Goal: Use online tool/utility: Use online tool/utility

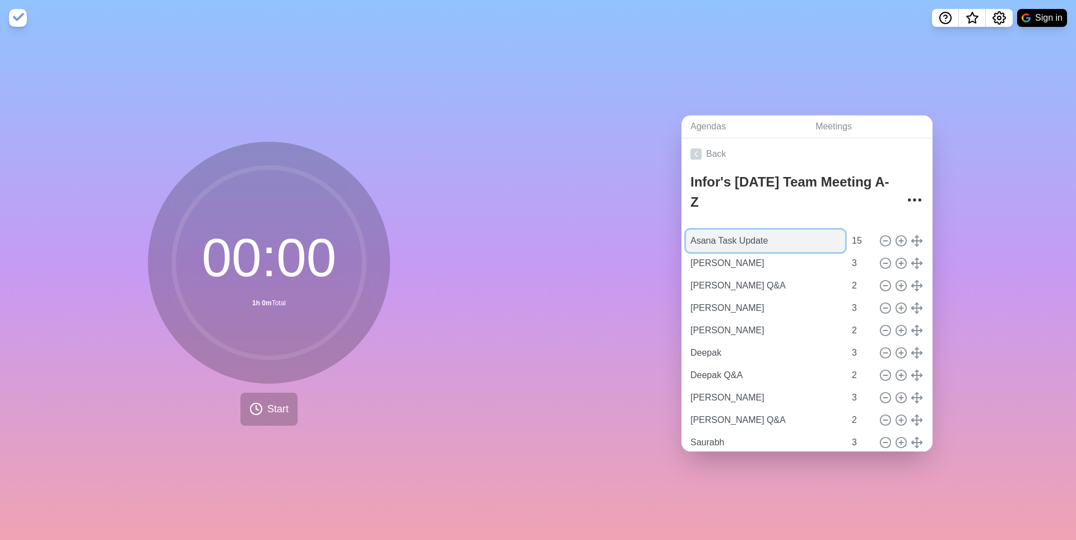
click at [724, 245] on input "Asana Task Update" at bounding box center [765, 241] width 159 height 22
click at [258, 421] on button "Start" at bounding box center [268, 409] width 57 height 33
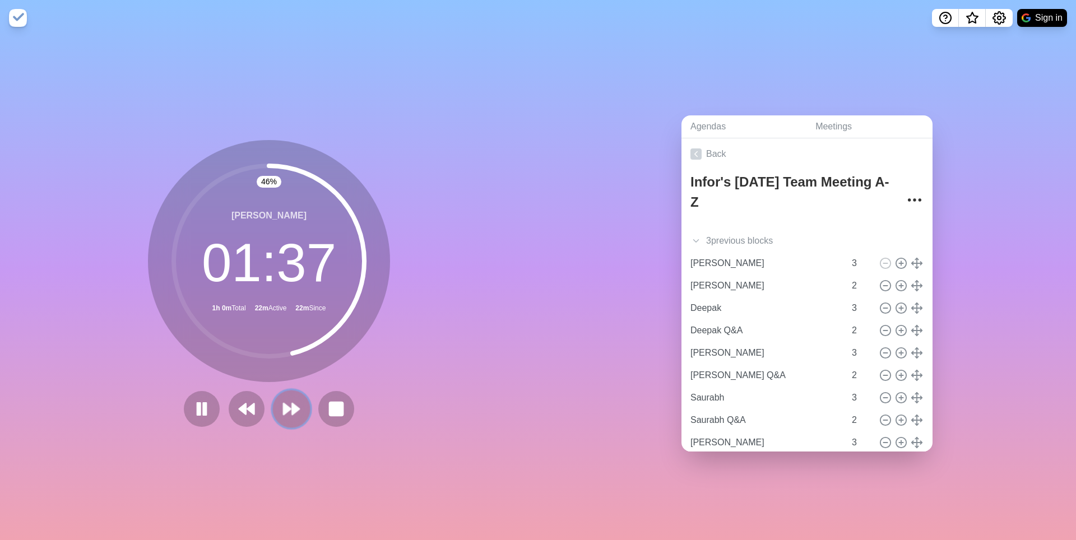
click at [289, 417] on icon at bounding box center [291, 408] width 19 height 19
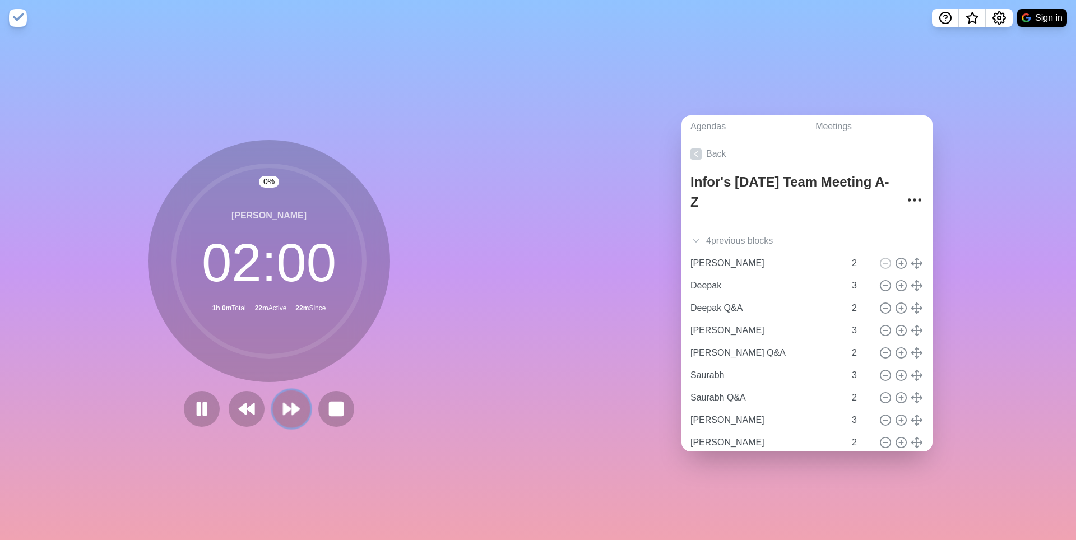
click at [287, 417] on icon at bounding box center [291, 408] width 19 height 19
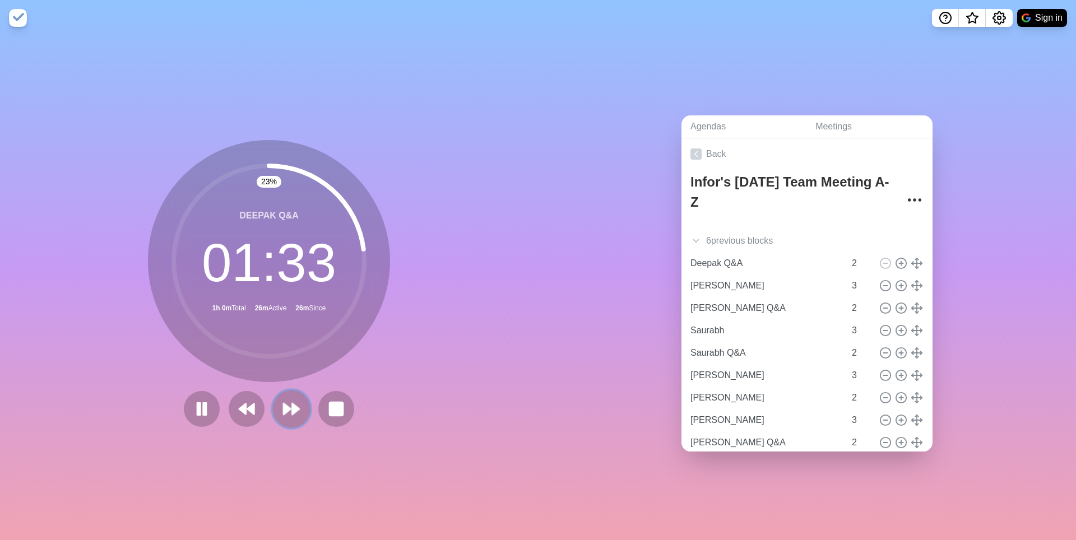
click at [292, 409] on icon at bounding box center [291, 408] width 19 height 19
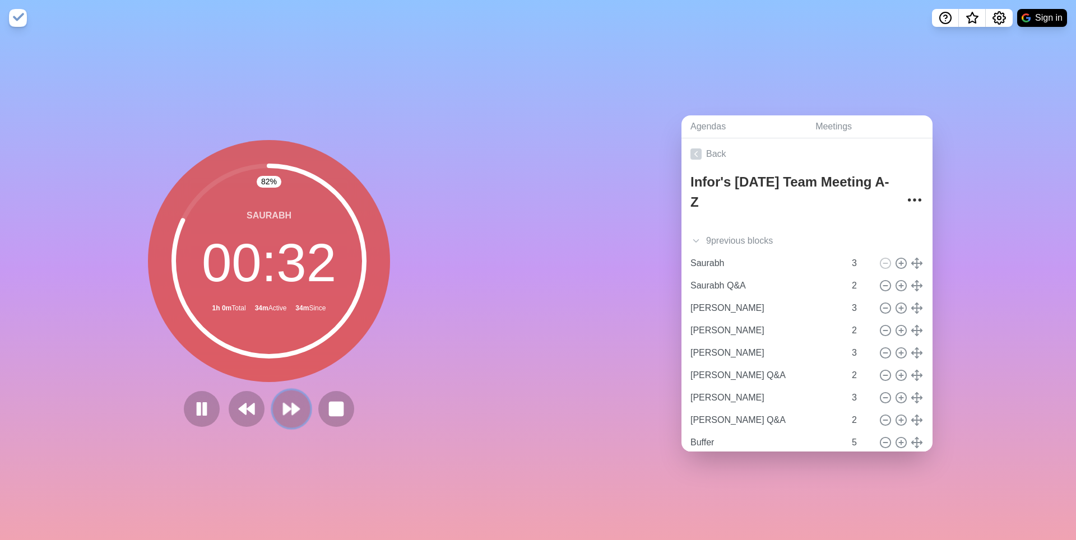
click at [288, 416] on icon at bounding box center [291, 408] width 19 height 19
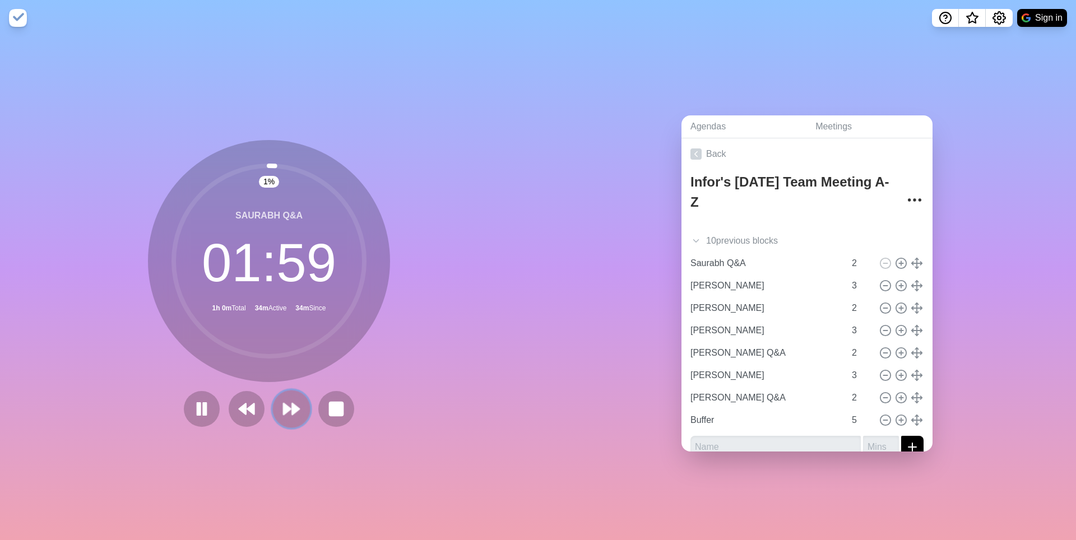
click at [286, 415] on polygon at bounding box center [286, 408] width 7 height 11
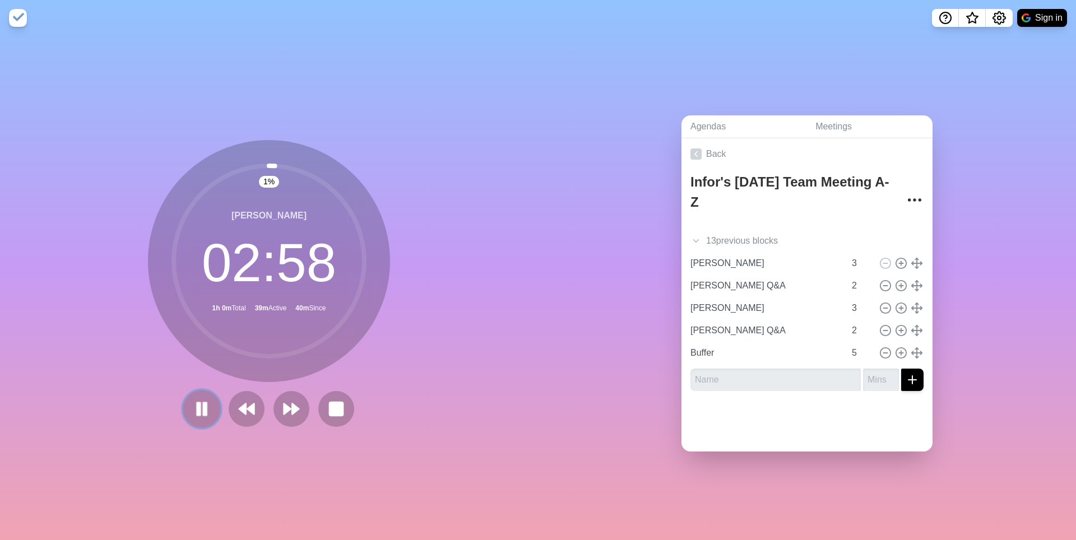
click at [192, 416] on icon at bounding box center [201, 408] width 19 height 19
click at [196, 410] on polygon at bounding box center [201, 409] width 11 height 14
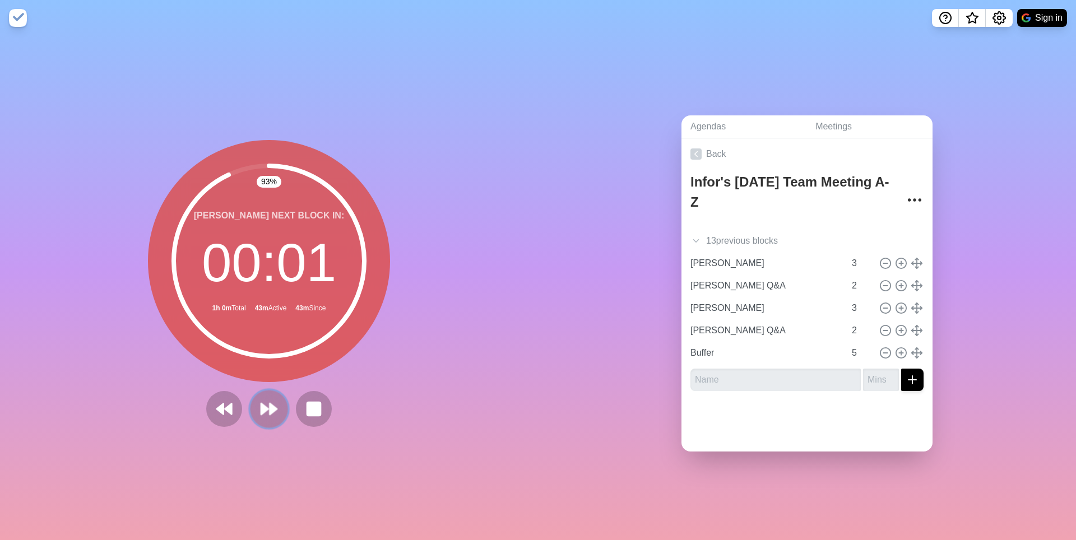
click at [269, 413] on polygon at bounding box center [272, 408] width 7 height 11
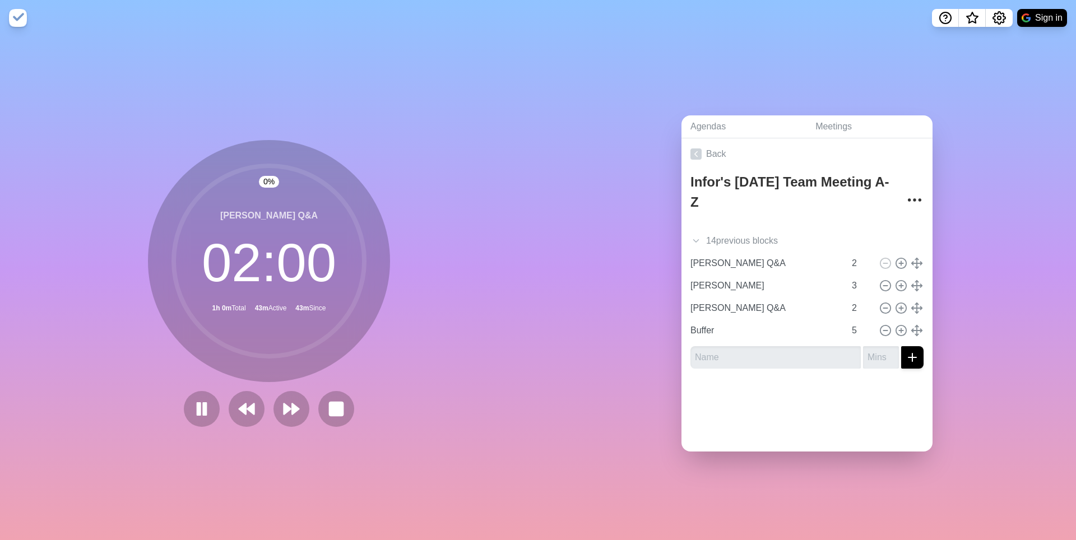
click at [264, 413] on div at bounding box center [268, 409] width 179 height 36
click at [292, 409] on icon at bounding box center [291, 408] width 19 height 19
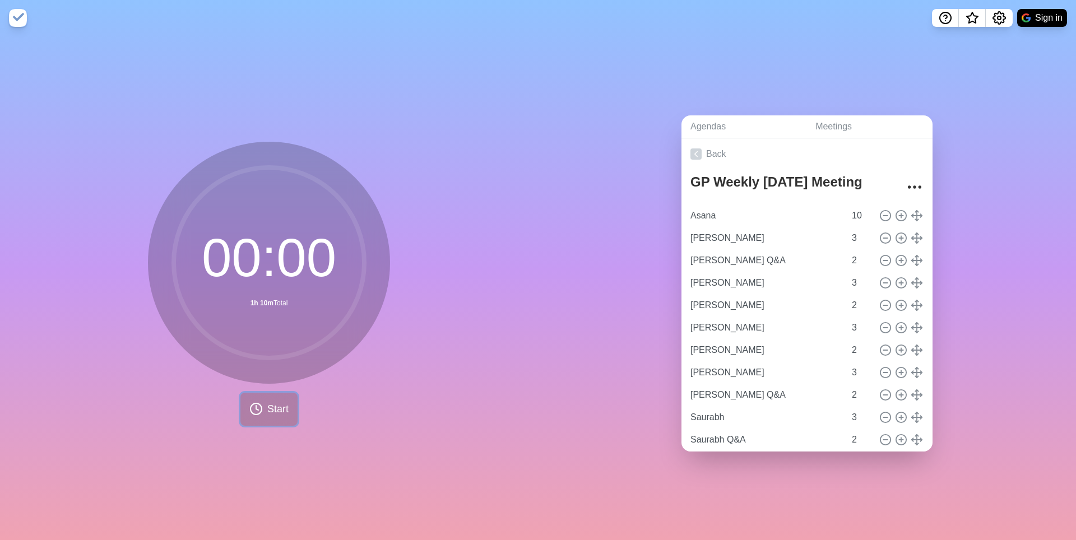
click at [267, 417] on span "Start" at bounding box center [277, 409] width 21 height 15
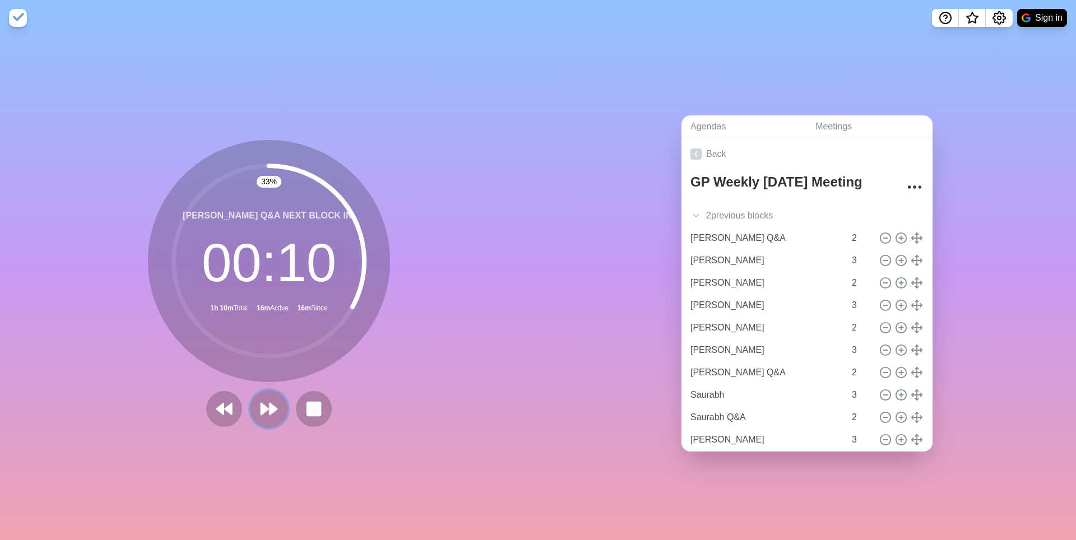
click at [262, 413] on polygon at bounding box center [264, 408] width 7 height 11
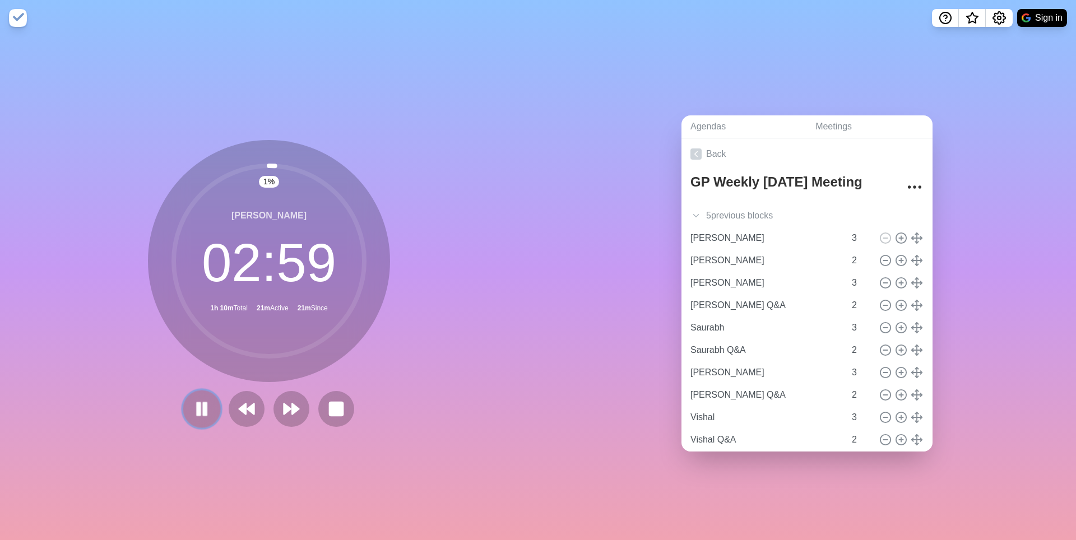
click at [203, 413] on rect at bounding box center [204, 409] width 3 height 12
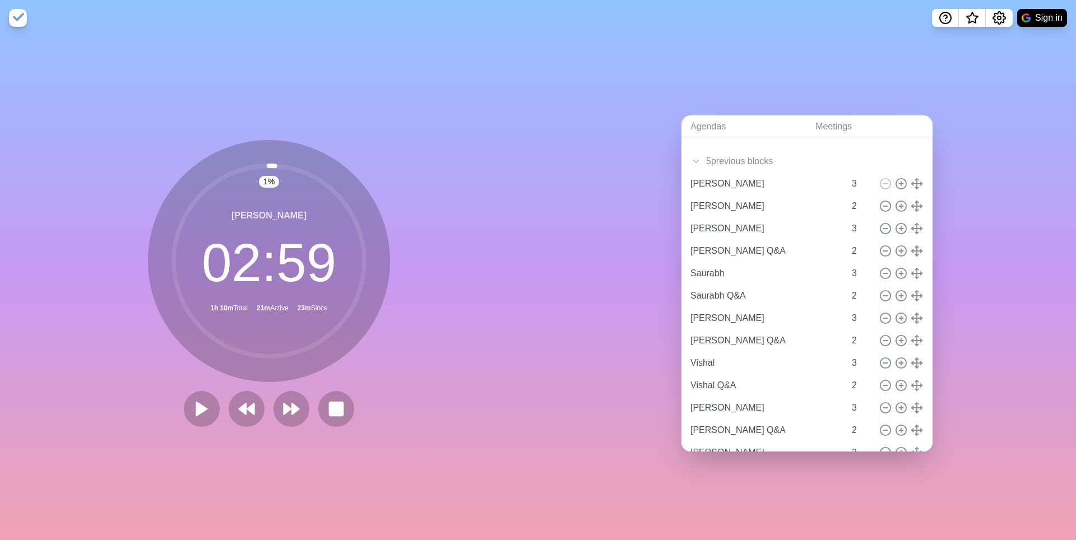
scroll to position [52, 0]
click at [196, 412] on polygon at bounding box center [201, 409] width 11 height 14
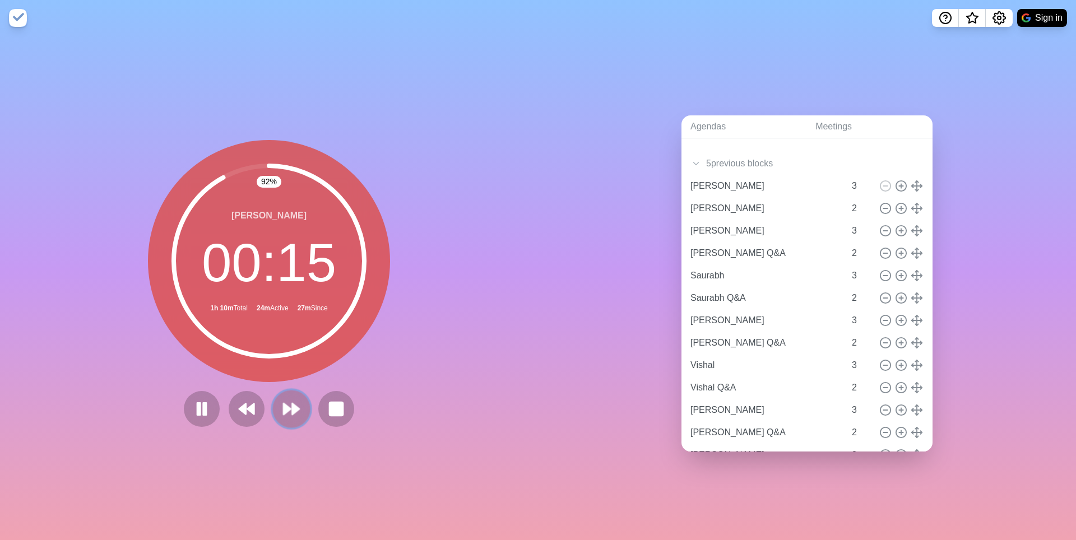
click at [290, 413] on polygon at bounding box center [286, 408] width 7 height 11
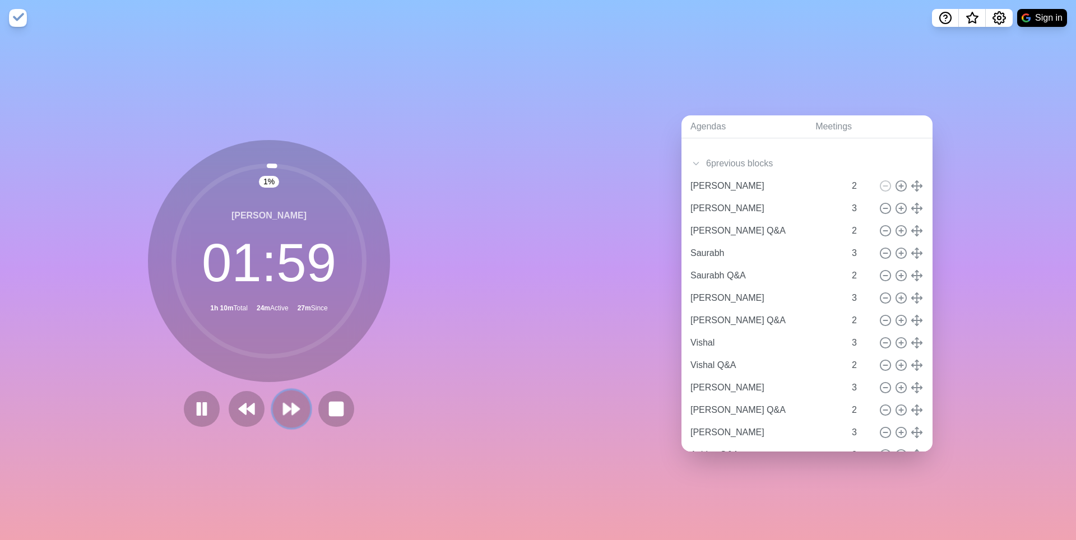
click at [289, 413] on polygon at bounding box center [286, 408] width 7 height 11
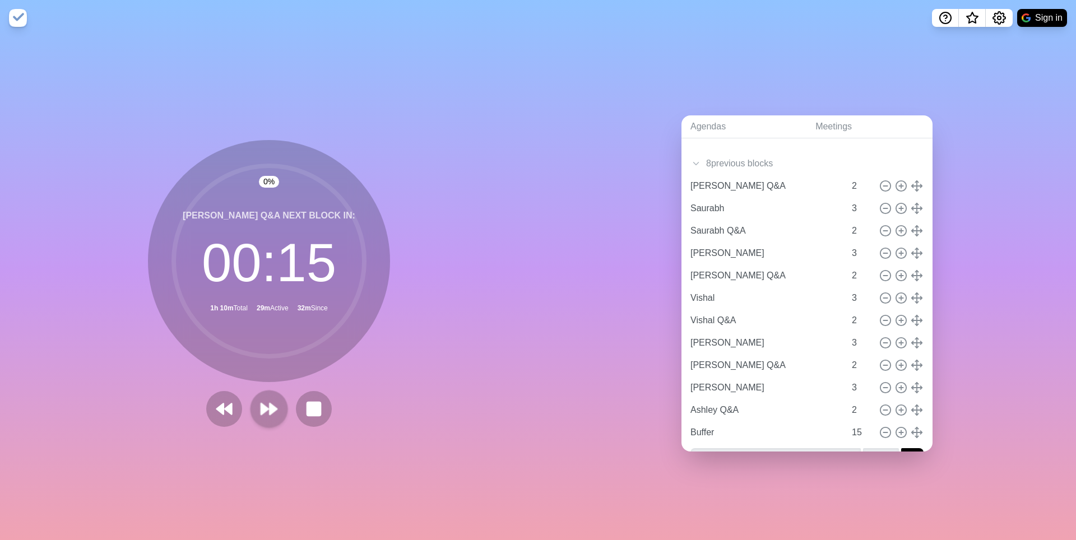
click at [289, 412] on div at bounding box center [269, 409] width 134 height 36
click at [269, 413] on polygon at bounding box center [272, 408] width 7 height 11
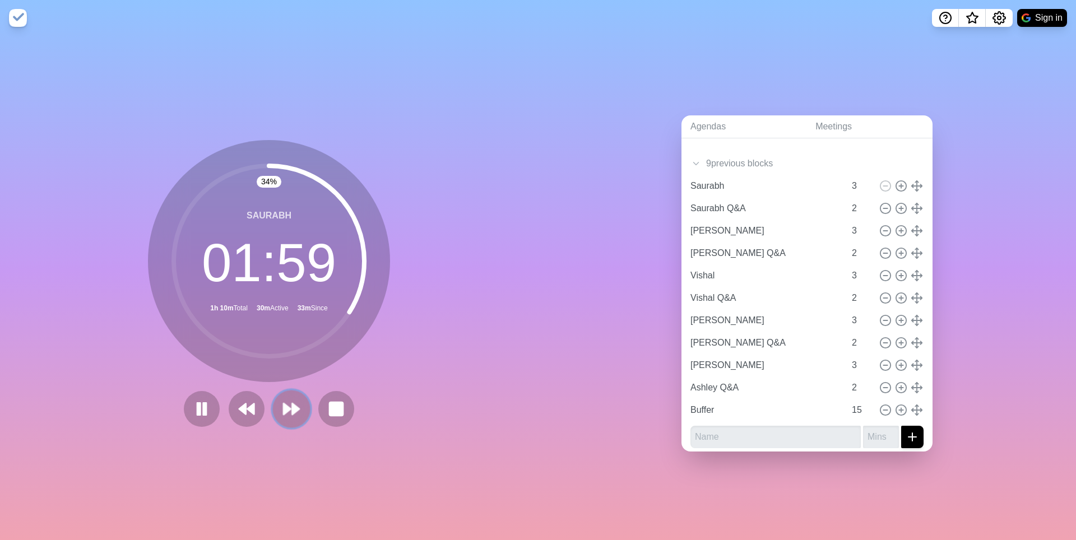
click at [292, 414] on icon at bounding box center [291, 408] width 19 height 19
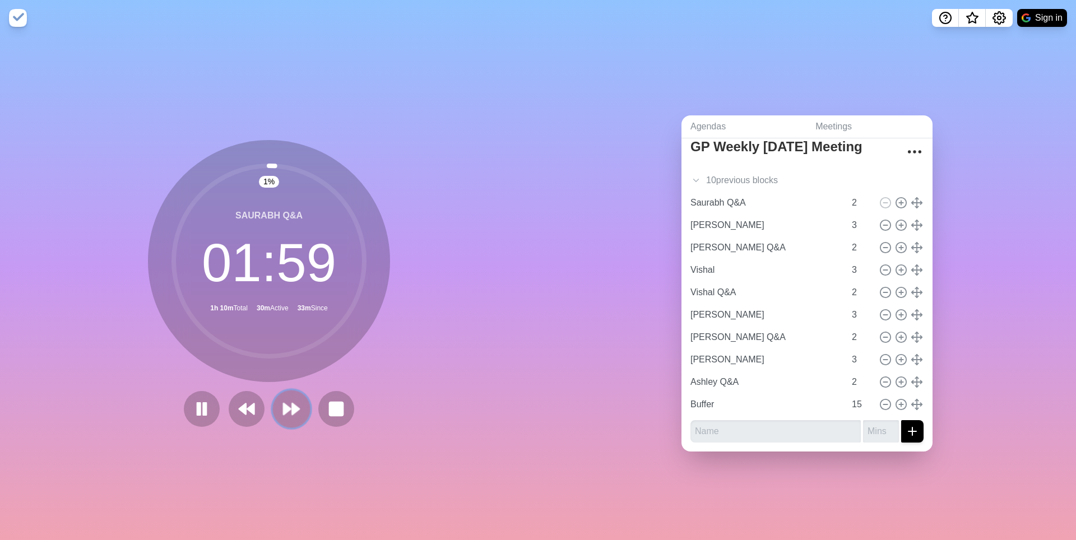
click at [290, 413] on polygon at bounding box center [286, 408] width 7 height 11
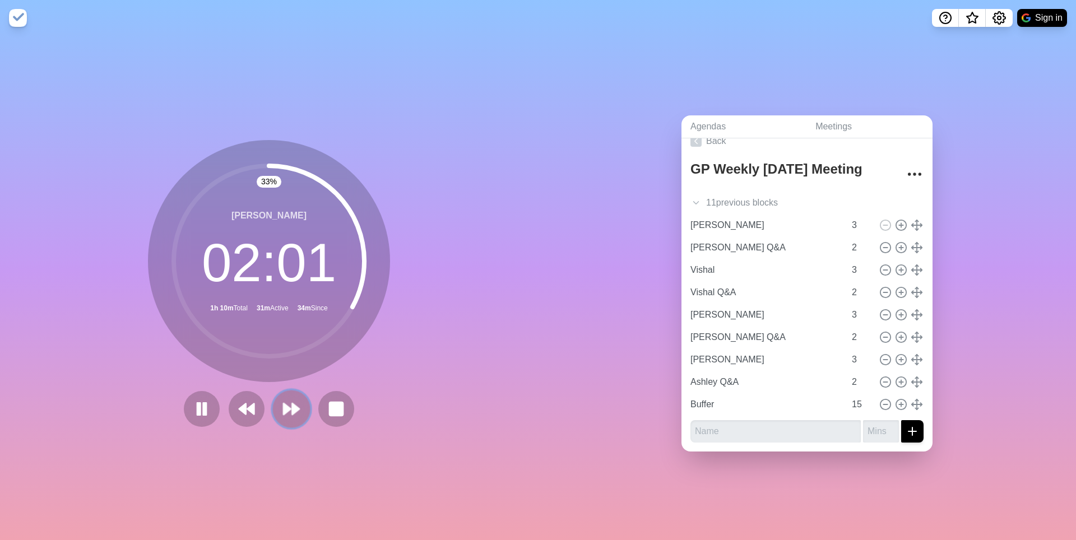
click at [279, 417] on button at bounding box center [291, 409] width 38 height 38
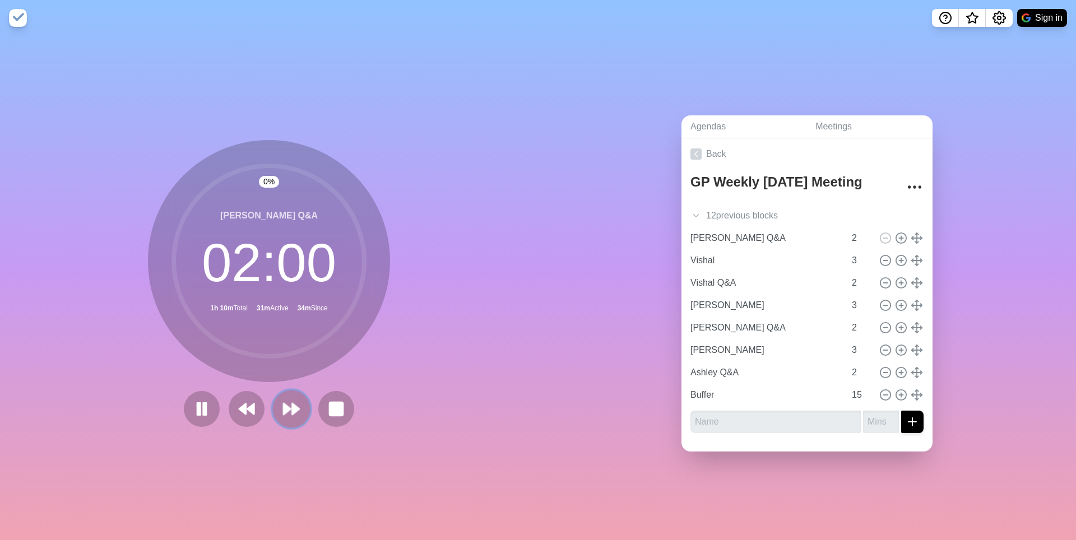
click at [280, 415] on button at bounding box center [291, 409] width 38 height 38
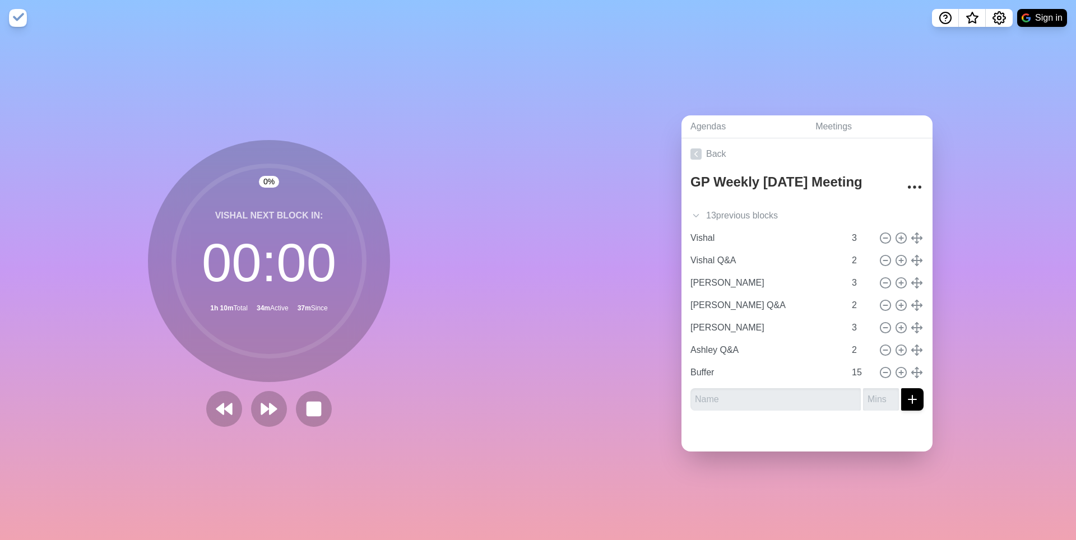
scroll to position [0, 0]
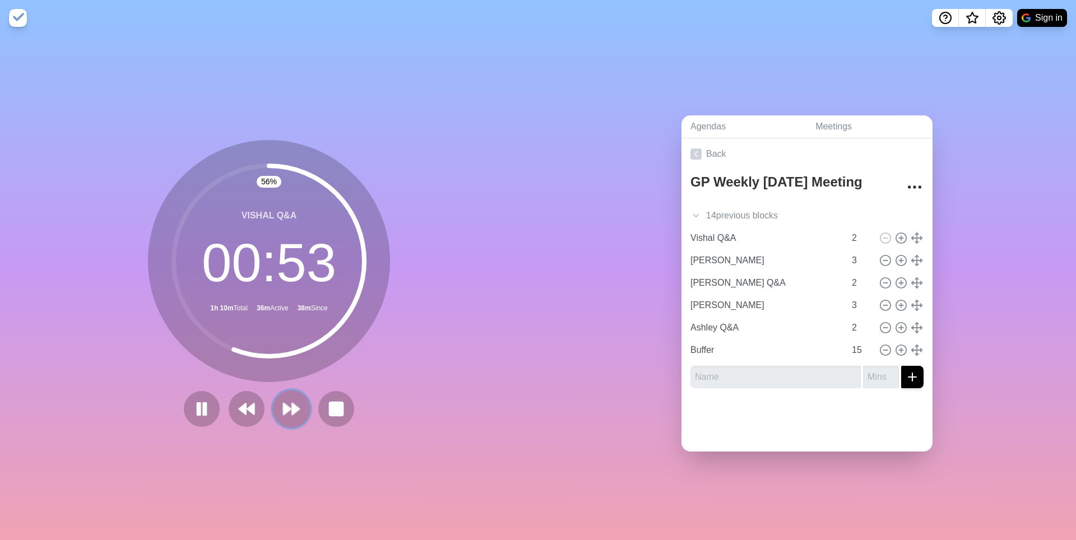
click at [285, 406] on polygon at bounding box center [286, 408] width 7 height 11
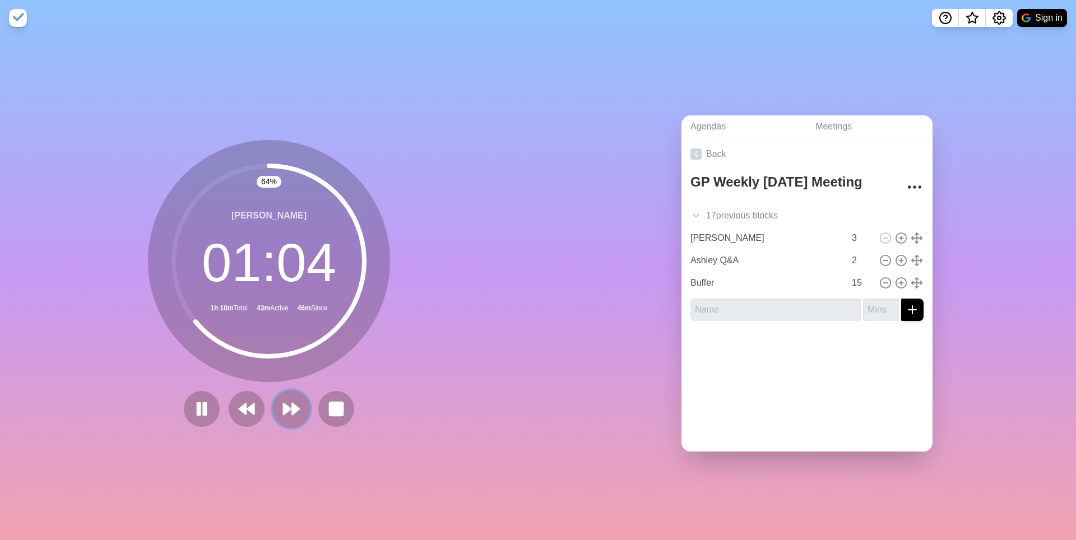
click at [290, 411] on polygon at bounding box center [286, 408] width 7 height 11
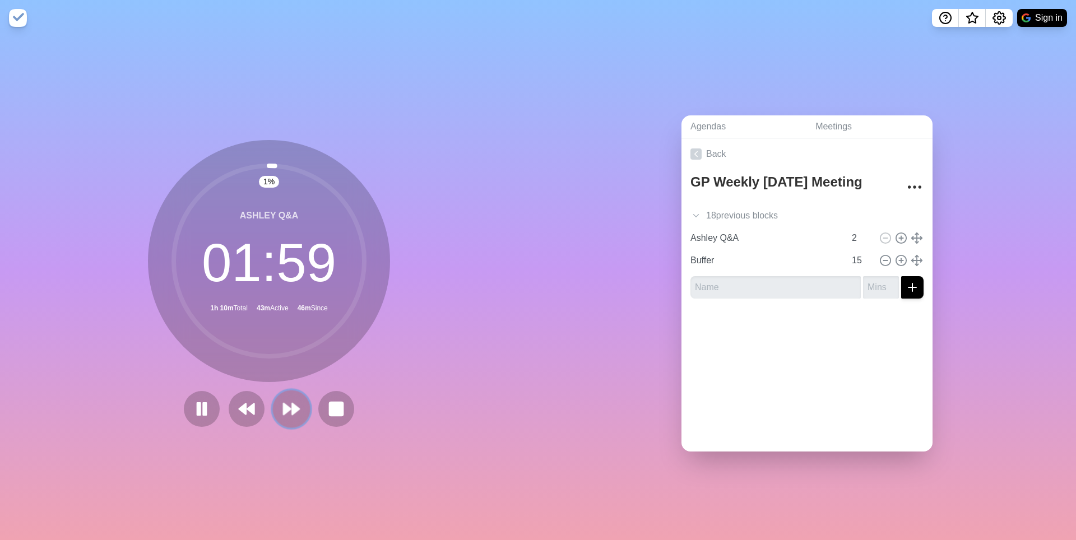
click at [290, 411] on polygon at bounding box center [286, 408] width 7 height 11
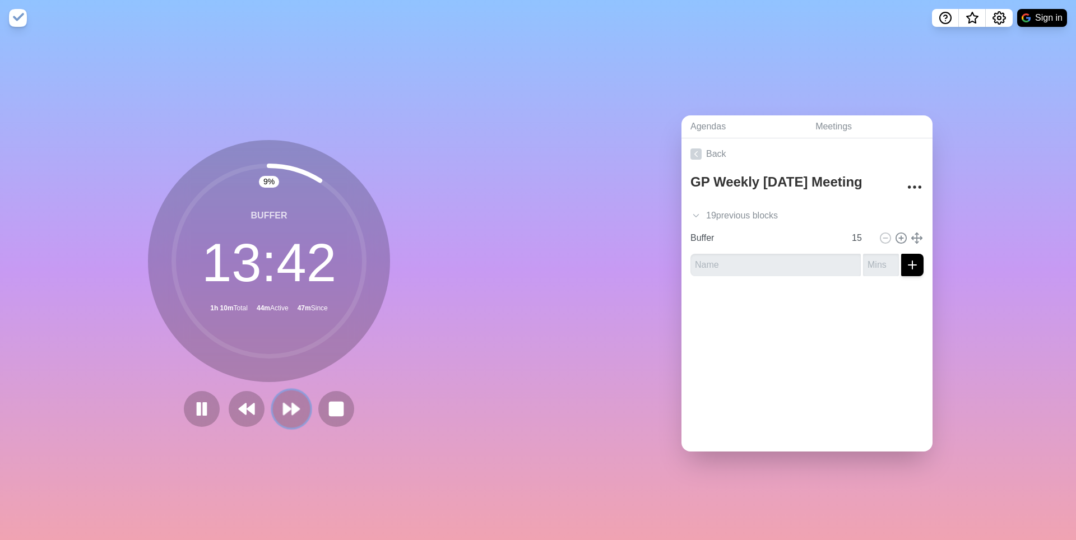
click at [291, 405] on icon at bounding box center [291, 408] width 19 height 19
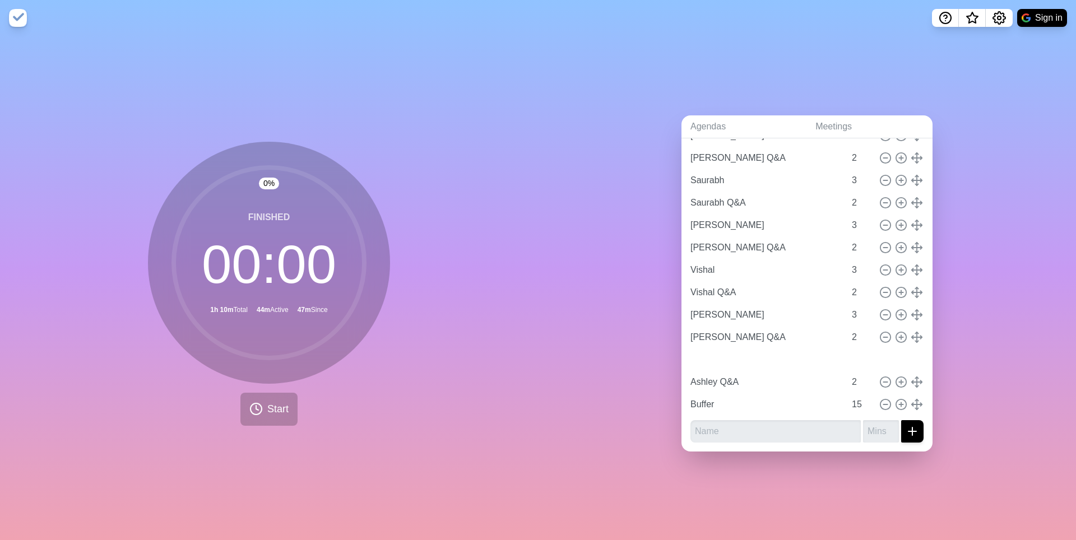
scroll to position [272, 0]
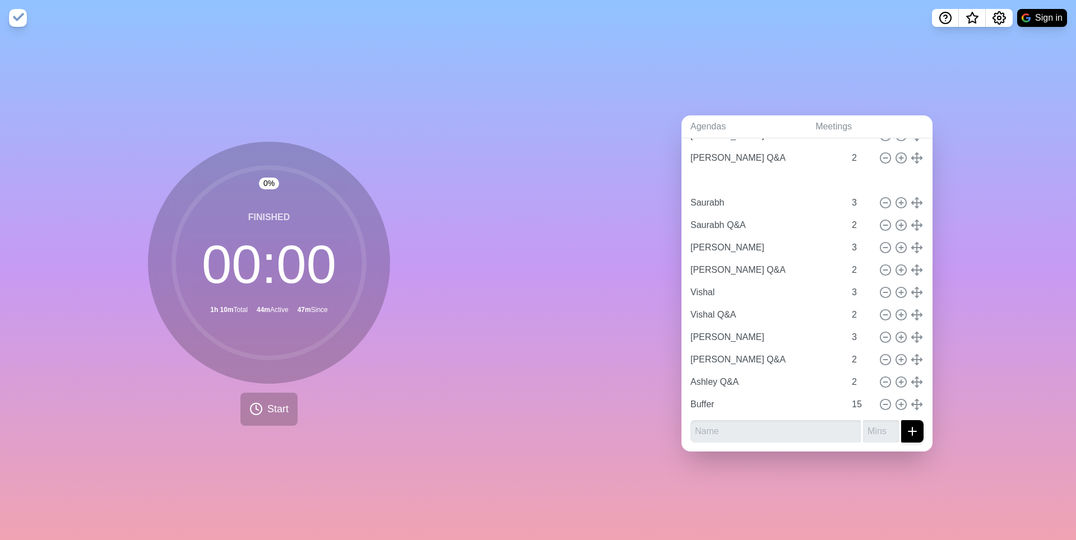
type input "[PERSON_NAME]"
type input "Saurabh"
type input "3"
type input "Saurabh Q&A"
type input "2"
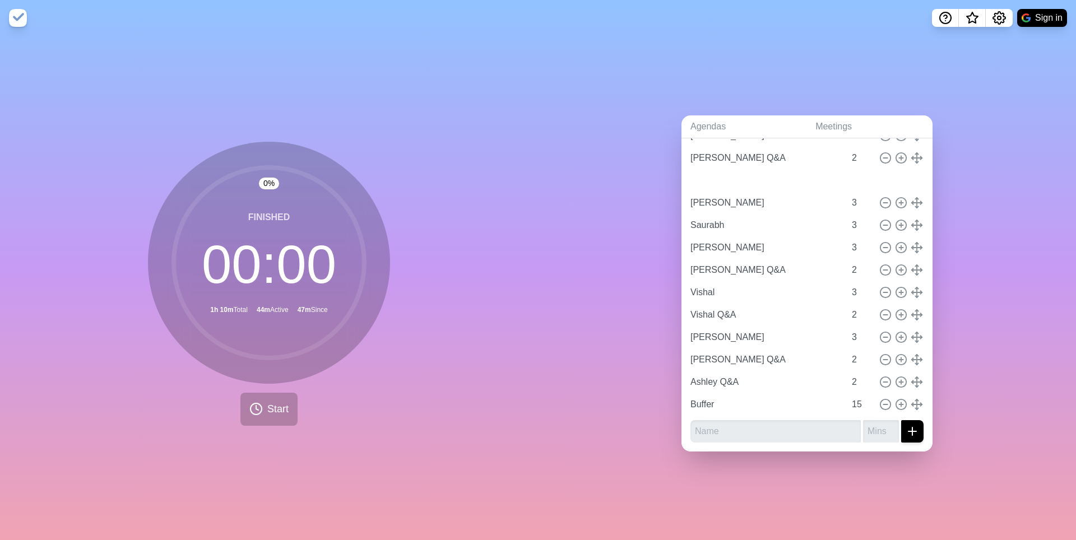
type input "[PERSON_NAME]"
type input "3"
type input "[PERSON_NAME] Q&A"
type input "2"
type input "Vishal"
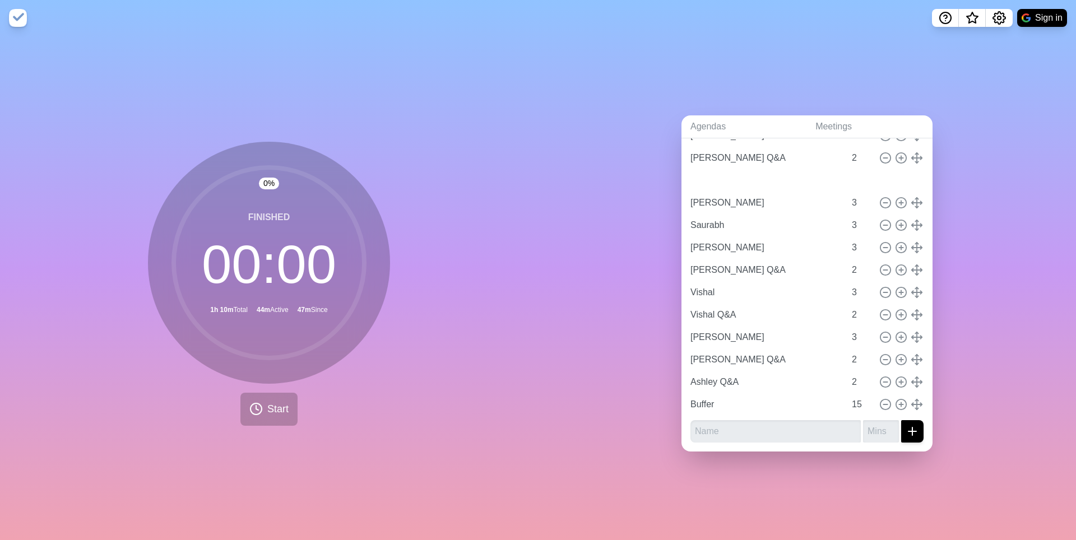
type input "3"
type input "Vishal Q&A"
type input "2"
type input "[PERSON_NAME]"
type input "3"
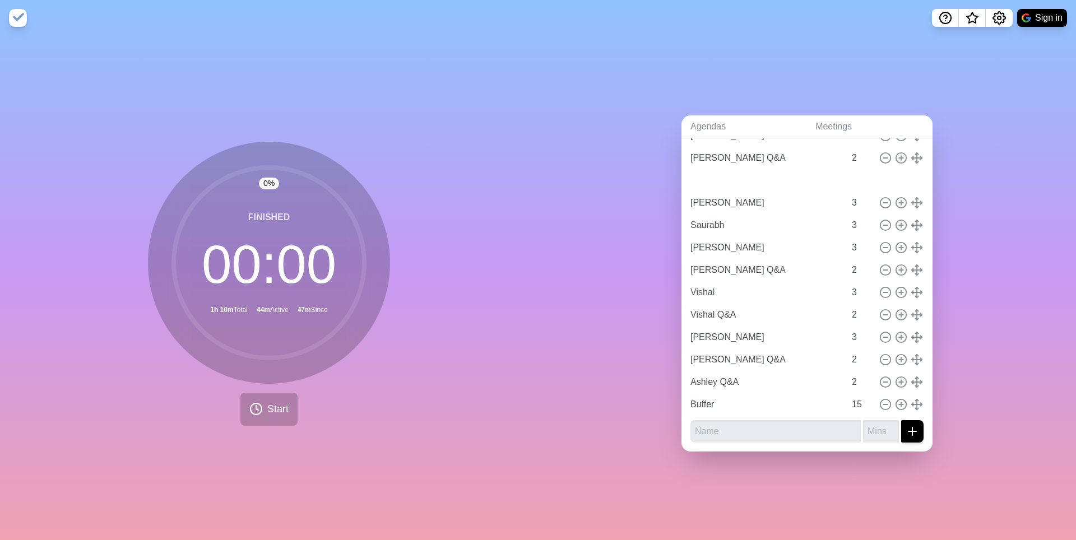
type input "[PERSON_NAME] Q&A"
type input "2"
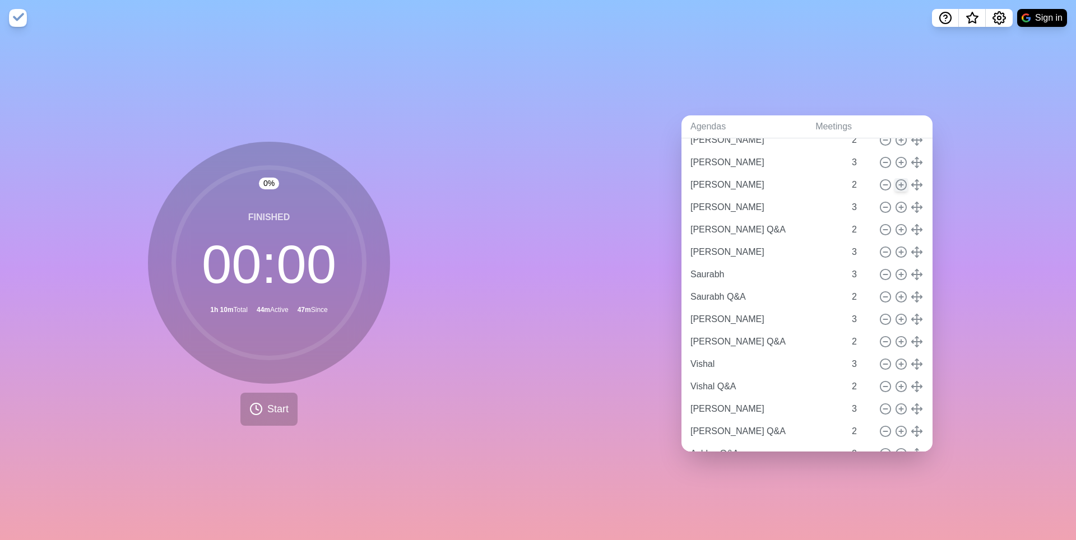
scroll to position [90, 0]
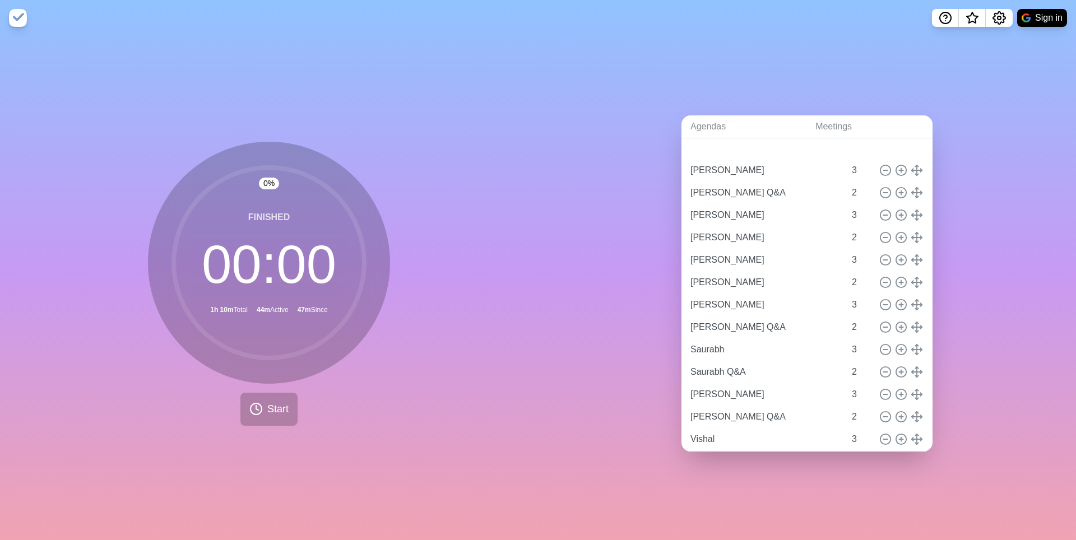
type input "[PERSON_NAME]"
type input "3"
type input "[PERSON_NAME] Q&A"
type input "2"
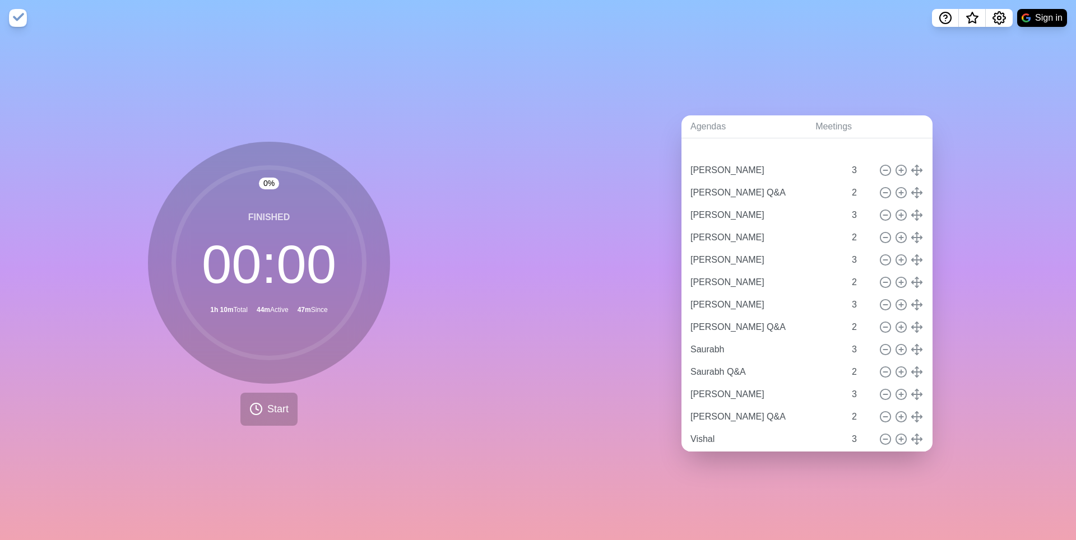
type input "[PERSON_NAME]"
type input "3"
type input "[PERSON_NAME]"
type input "2"
type input "[PERSON_NAME]"
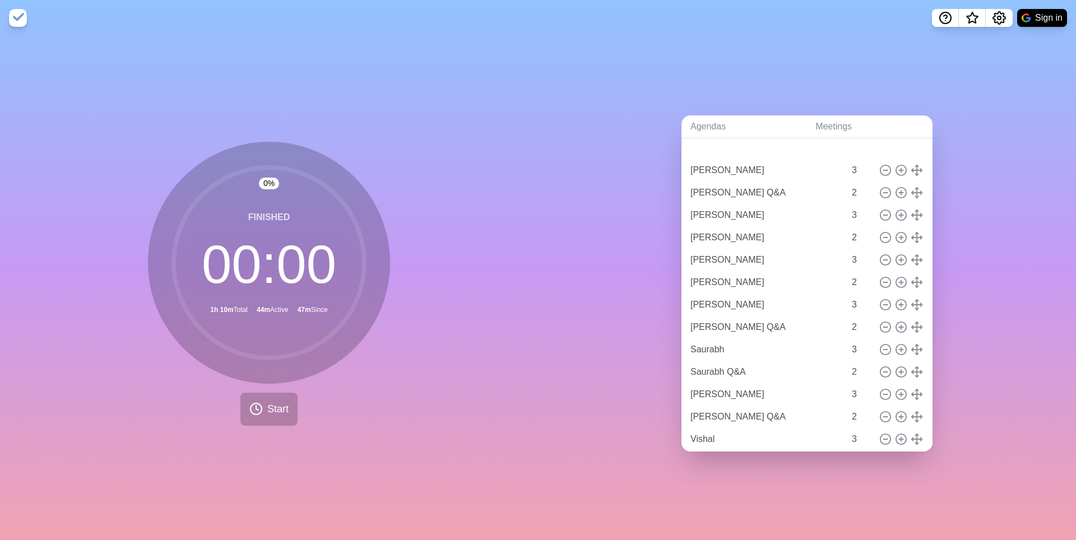
type input "3"
type input "[PERSON_NAME]"
type input "2"
type input "[PERSON_NAME]"
type input "3"
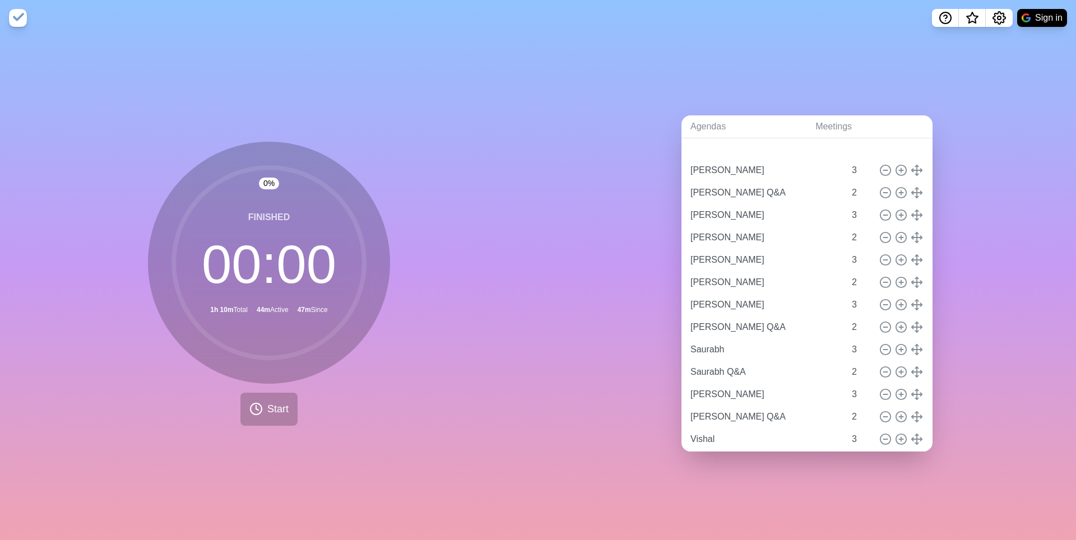
type input "[PERSON_NAME] Q&A"
type input "2"
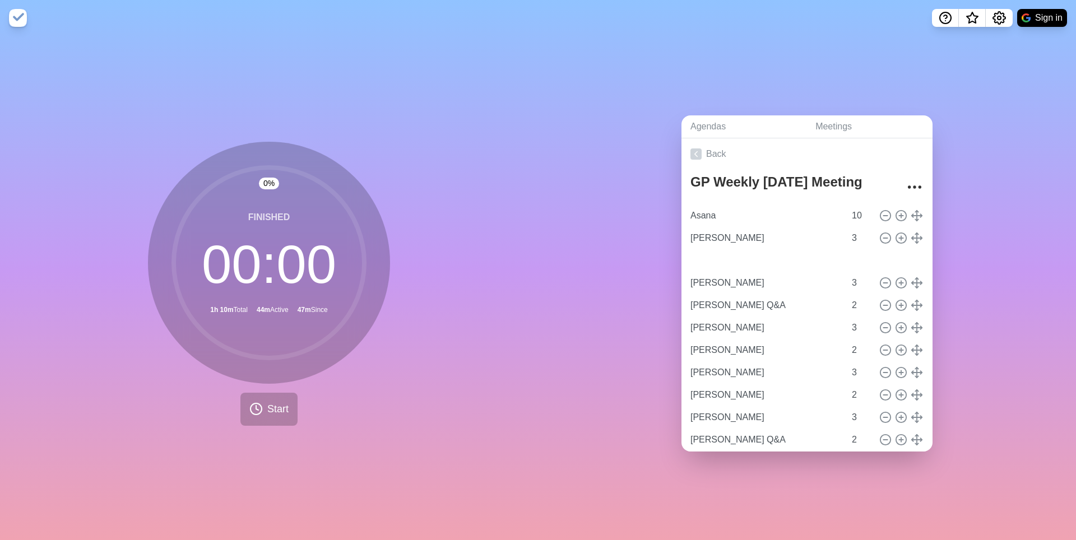
type input "Ashley Q&A"
type input "2"
type input "[PERSON_NAME]"
type input "3"
type input "[PERSON_NAME] Q&A"
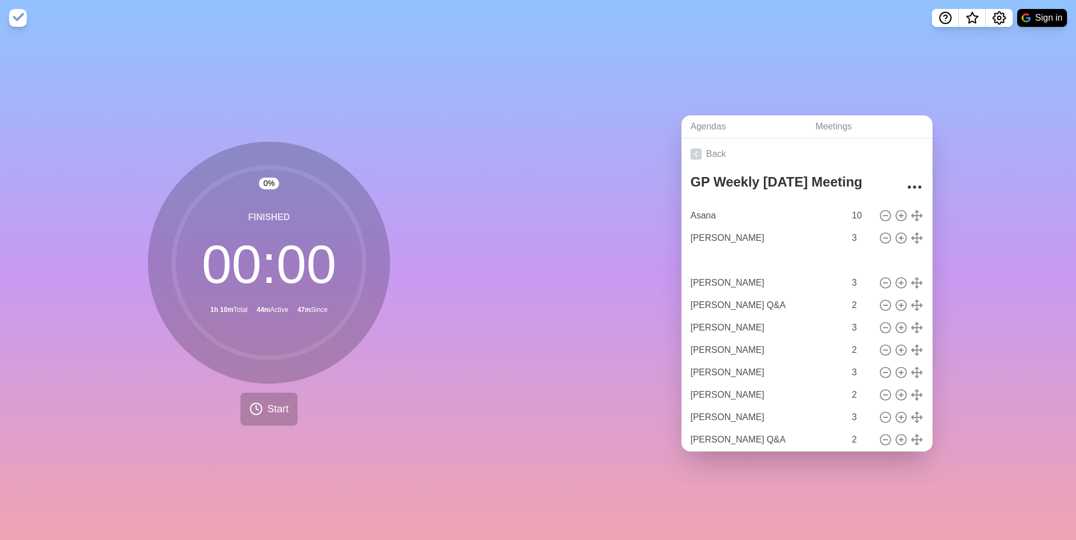
type input "2"
type input "[PERSON_NAME]"
type input "3"
type input "[PERSON_NAME]"
type input "2"
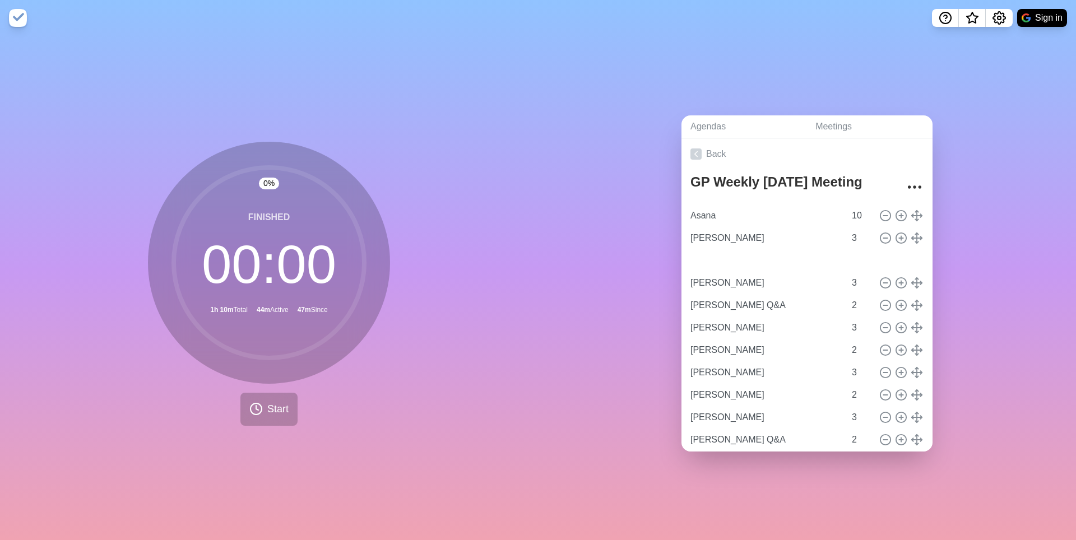
type input "[PERSON_NAME]"
type input "3"
type input "[PERSON_NAME]"
type input "2"
type input "[PERSON_NAME]"
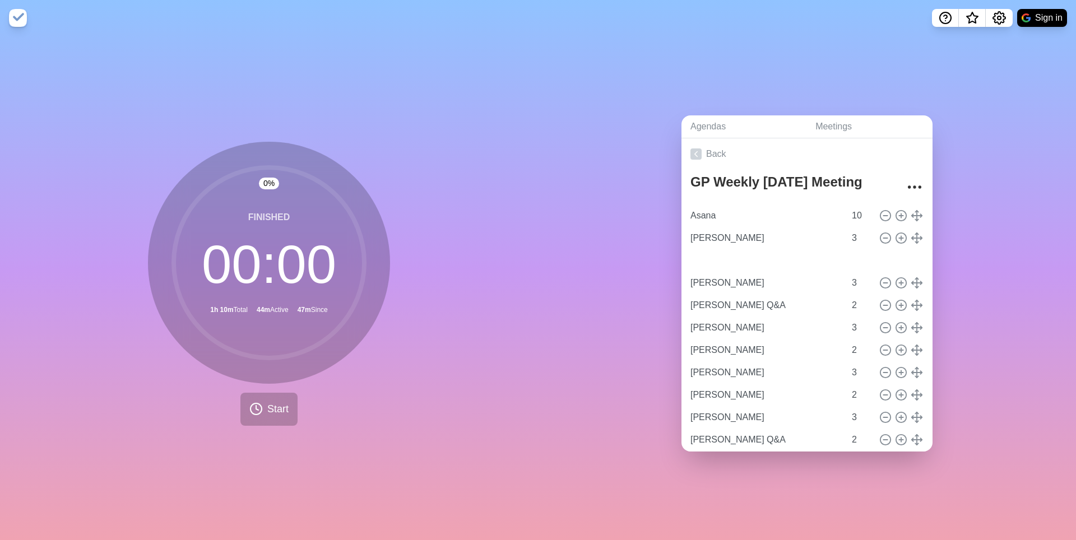
type input "3"
type input "[PERSON_NAME] Q&A"
type input "2"
type input "Saurabh"
type input "3"
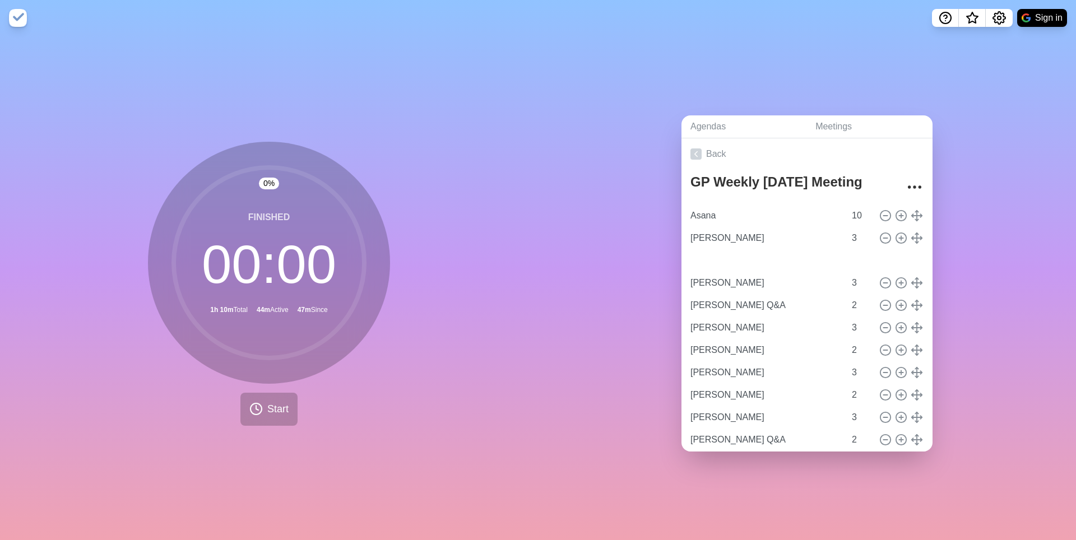
type input "Saurabh Q&A"
type input "2"
type input "[PERSON_NAME]"
type input "3"
type input "[PERSON_NAME] Q&A"
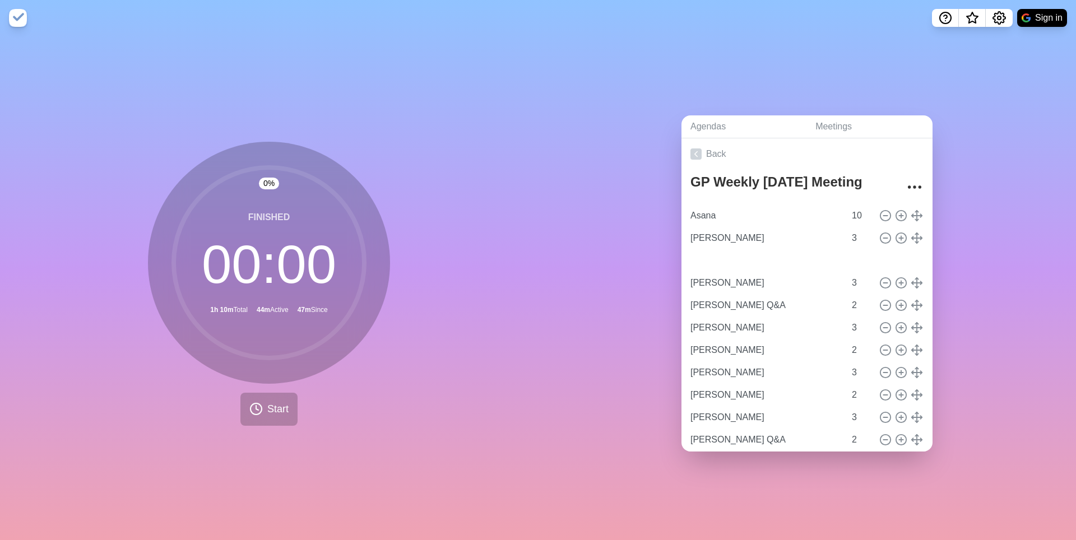
type input "2"
type input "Vishal"
type input "3"
type input "Vishal Q&A"
type input "2"
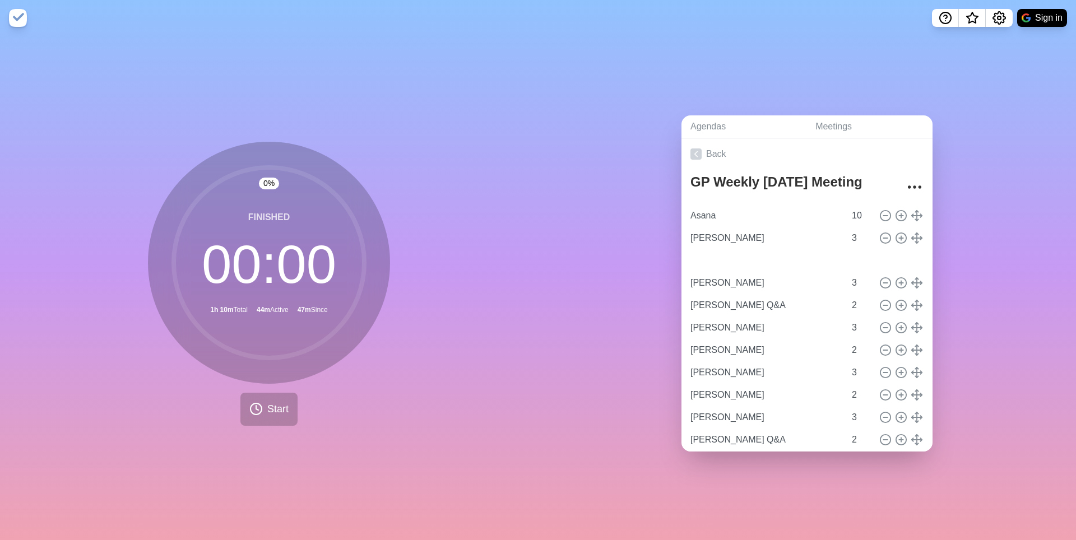
type input "[PERSON_NAME]"
type input "3"
type input "[PERSON_NAME] Q&A"
